Goal: Transaction & Acquisition: Purchase product/service

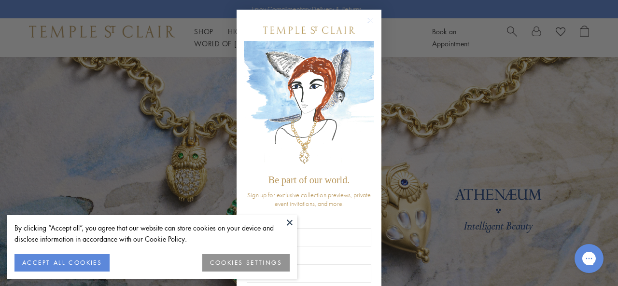
click at [291, 223] on button at bounding box center [289, 222] width 14 height 14
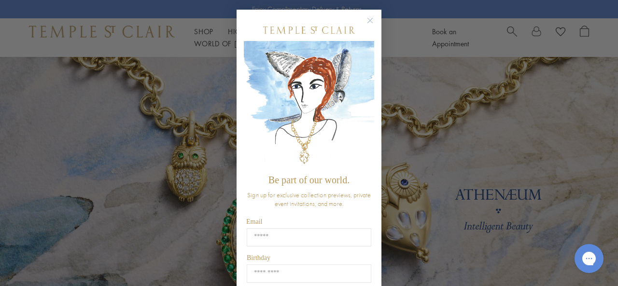
click at [368, 20] on icon "Close dialog" at bounding box center [370, 20] width 5 height 5
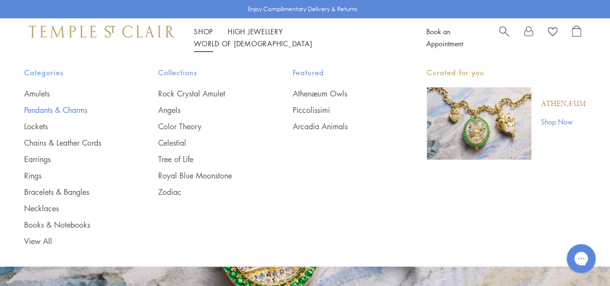
click at [75, 110] on link "Pendants & Charms" at bounding box center [72, 110] width 96 height 11
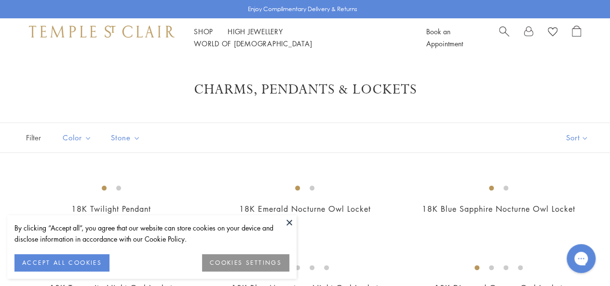
click at [291, 216] on button at bounding box center [289, 222] width 14 height 14
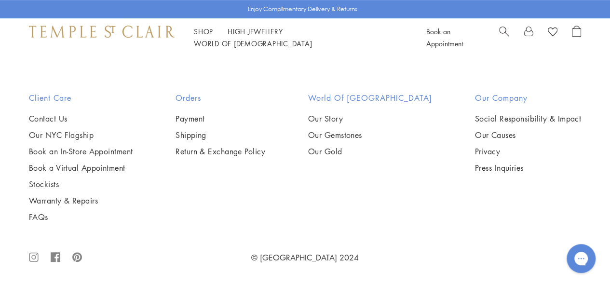
scroll to position [5200, 0]
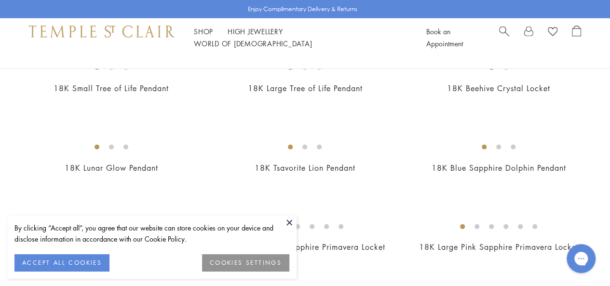
scroll to position [1565, 0]
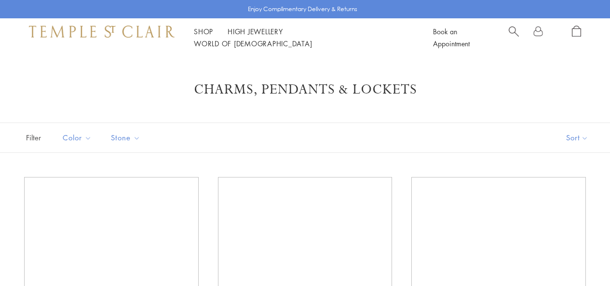
click at [0, 0] on img at bounding box center [0, 0] width 0 height 0
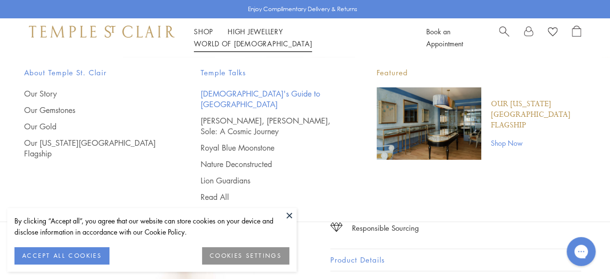
click at [236, 89] on link "[DEMOGRAPHIC_DATA]'s Guide to [GEOGRAPHIC_DATA]" at bounding box center [270, 98] width 138 height 21
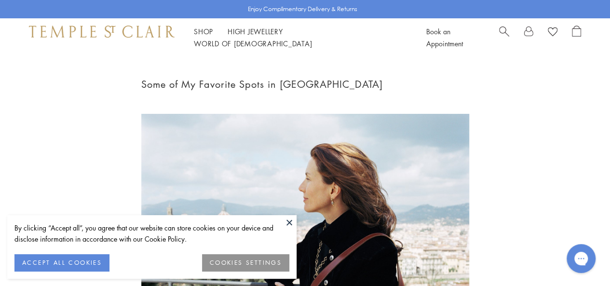
click at [422, 115] on img at bounding box center [305, 278] width 328 height 328
click at [311, 224] on img at bounding box center [305, 278] width 328 height 328
click at [286, 220] on button at bounding box center [289, 222] width 14 height 14
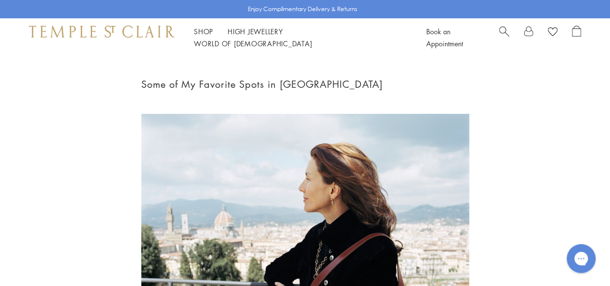
click at [286, 220] on img at bounding box center [305, 278] width 328 height 328
click at [325, 219] on img at bounding box center [305, 278] width 328 height 328
click at [545, 50] on div "Shop Shop Categories Amulets Pendants & Charms Lockets Chains & Leather Cords E…" at bounding box center [305, 37] width 610 height 39
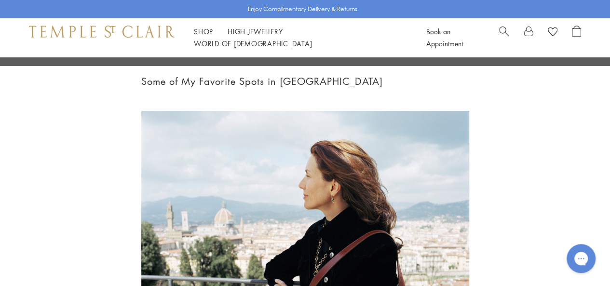
scroll to position [503, 0]
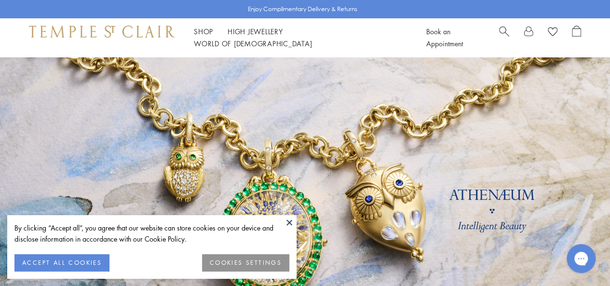
click at [342, 15] on div "Enjoy Complimentary Delivery & Returns" at bounding box center [305, 9] width 610 height 18
click at [247, 187] on link at bounding box center [305, 214] width 610 height 314
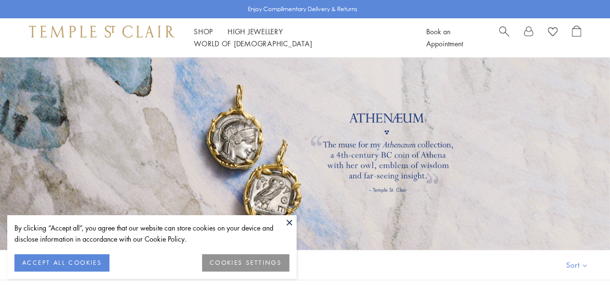
click at [289, 221] on button at bounding box center [289, 222] width 14 height 14
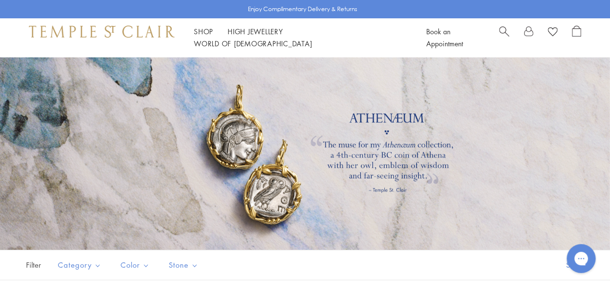
click at [213, 42] on ul "Shop Shop Categories Amulets Pendants & Charms Lockets Chains & Leather Cords E…" at bounding box center [299, 38] width 211 height 24
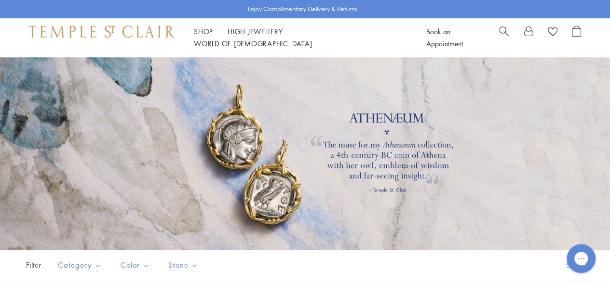
click at [213, 42] on ul "Shop Shop Categories Amulets Pendants & Charms Lockets Chains & Leather Cords E…" at bounding box center [299, 38] width 211 height 24
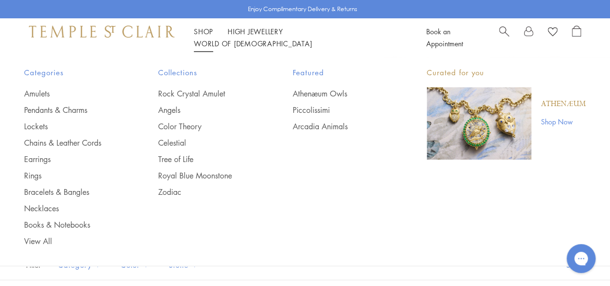
click at [208, 36] on link "Shop Shop" at bounding box center [203, 32] width 19 height 10
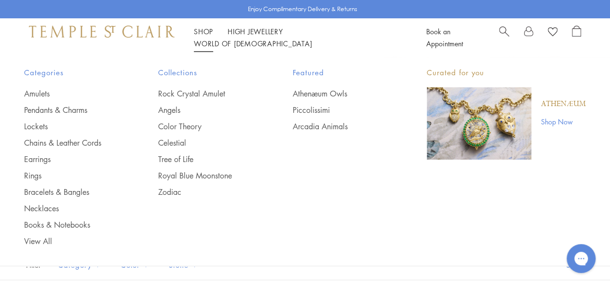
click at [208, 36] on link "Shop Shop" at bounding box center [203, 32] width 19 height 10
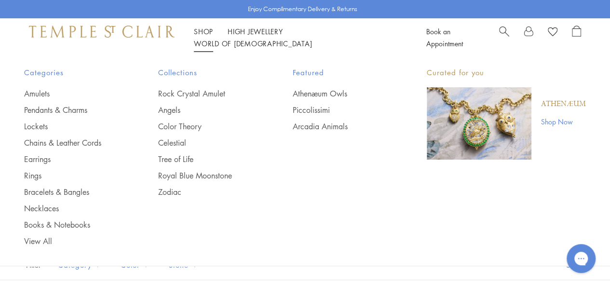
click at [208, 36] on link "Shop Shop" at bounding box center [203, 32] width 19 height 10
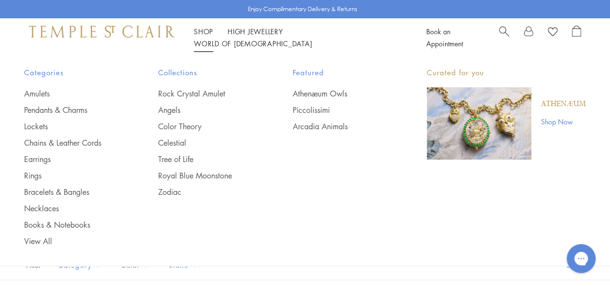
click at [208, 36] on link "Shop Shop" at bounding box center [203, 32] width 19 height 10
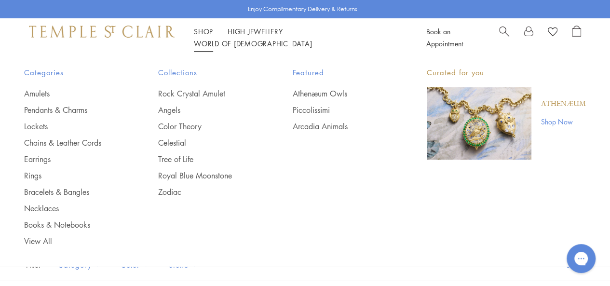
click at [208, 36] on link "Shop Shop" at bounding box center [203, 32] width 19 height 10
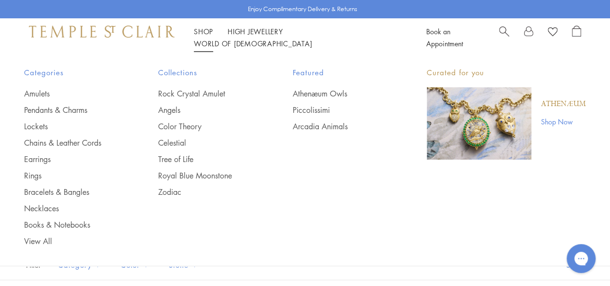
click at [208, 36] on link "Shop Shop" at bounding box center [203, 32] width 19 height 10
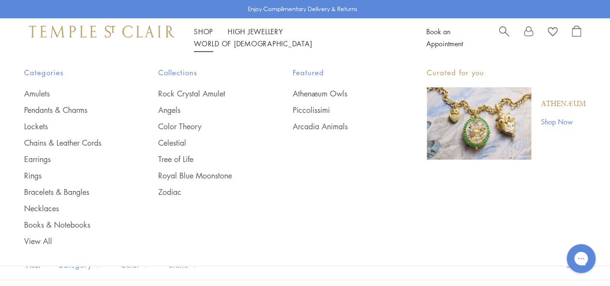
click at [208, 36] on link "Shop Shop" at bounding box center [203, 32] width 19 height 10
click at [52, 110] on link "Pendants & Charms" at bounding box center [72, 110] width 96 height 11
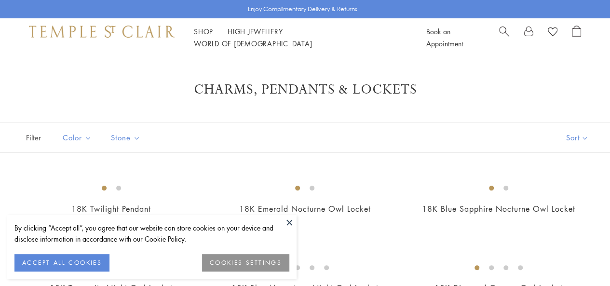
click at [401, 81] on h1 "Charms, Pendants & Lockets" at bounding box center [305, 89] width 533 height 17
click at [497, 40] on div "Book an Appointment" at bounding box center [504, 38] width 155 height 24
click at [505, 30] on span "Search" at bounding box center [504, 31] width 10 height 10
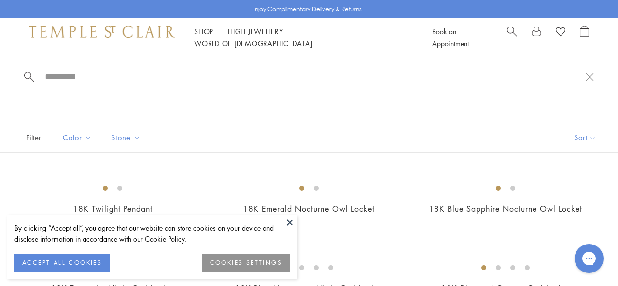
click at [505, 30] on div "Book an Appointment" at bounding box center [510, 38] width 157 height 24
drag, startPoint x: 500, startPoint y: 54, endPoint x: 267, endPoint y: 84, distance: 234.6
click at [267, 84] on div at bounding box center [309, 76] width 618 height 39
click at [144, 75] on input "search" at bounding box center [314, 76] width 541 height 11
click at [68, 72] on input "search" at bounding box center [314, 76] width 541 height 11
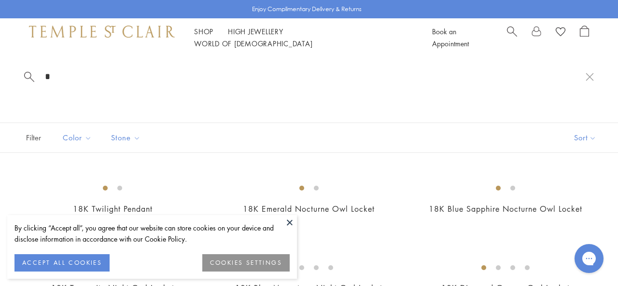
click at [68, 72] on input "*" at bounding box center [314, 76] width 541 height 11
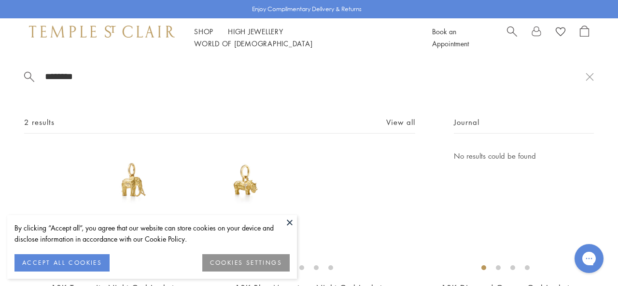
click at [68, 72] on input "********" at bounding box center [314, 76] width 541 height 11
drag, startPoint x: 68, startPoint y: 72, endPoint x: 99, endPoint y: 83, distance: 33.6
click at [68, 72] on input "********" at bounding box center [314, 76] width 541 height 11
type input "********"
click at [245, 91] on div "******** 2 results View all 18K Tembo Elephant Pendant From $7,500 18K Kifaru R…" at bounding box center [309, 159] width 618 height 205
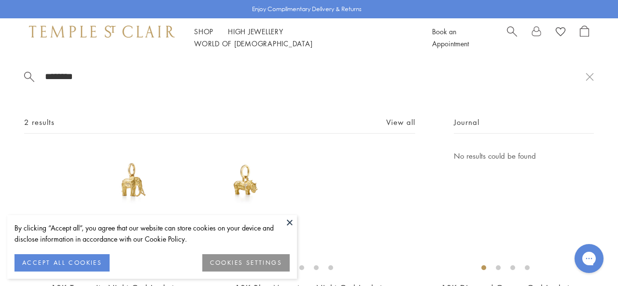
click at [120, 180] on img at bounding box center [130, 182] width 65 height 65
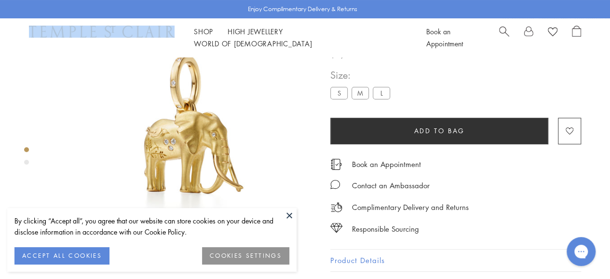
click at [235, 209] on div "By clicking “Accept all”, you agree that our website can store cookies on your …" at bounding box center [152, 240] width 290 height 64
